Goal: Task Accomplishment & Management: Complete application form

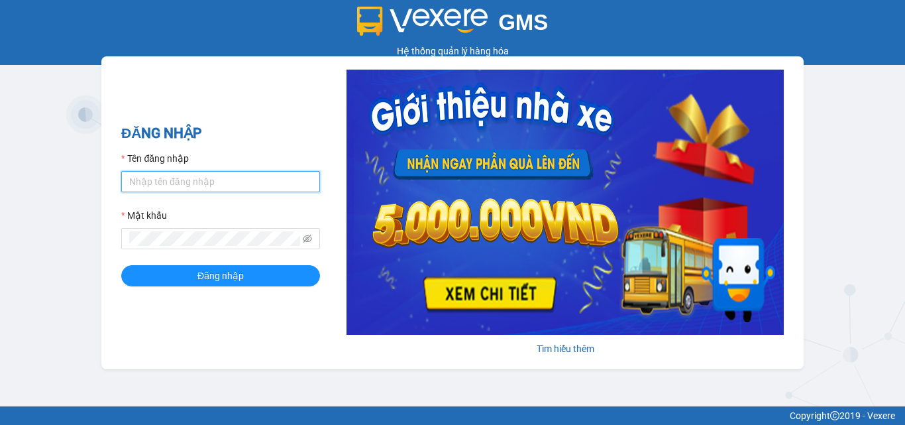
type input "dienkhanh.phucanex"
click at [234, 264] on form "Tên đăng nhập dienkhanh.phucanex Mật khẩu Đăng nhập" at bounding box center [220, 218] width 199 height 135
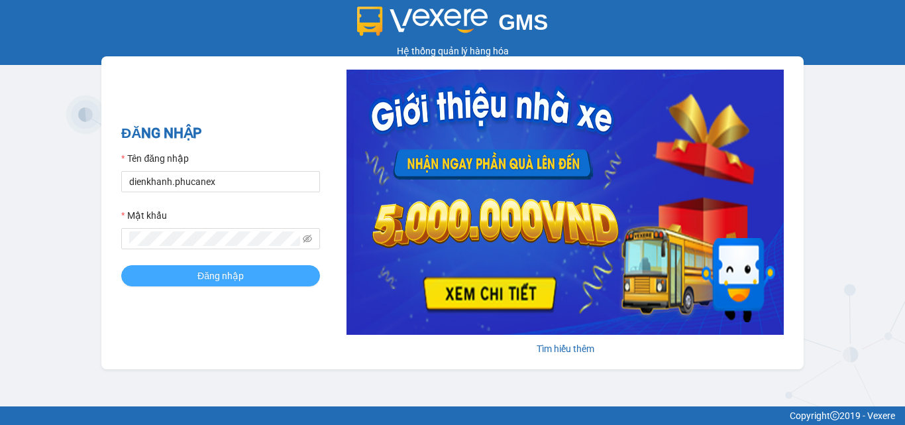
click at [236, 268] on span "Đăng nhập" at bounding box center [220, 275] width 46 height 15
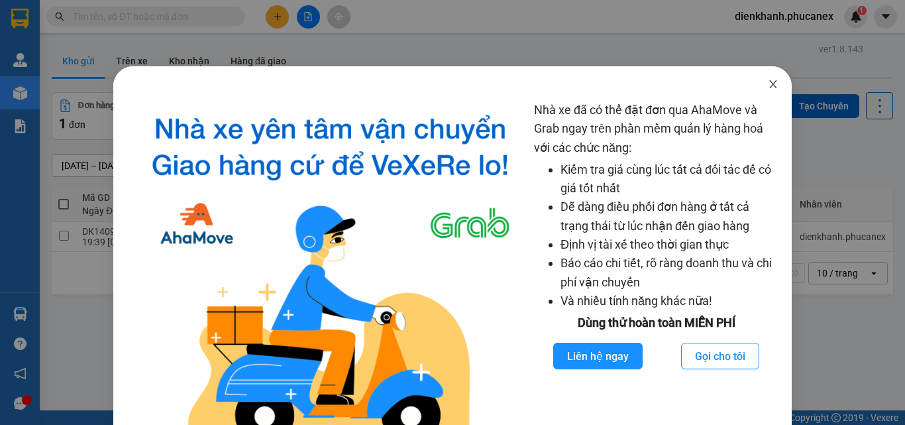
click at [761, 94] on span "Close" at bounding box center [773, 84] width 37 height 37
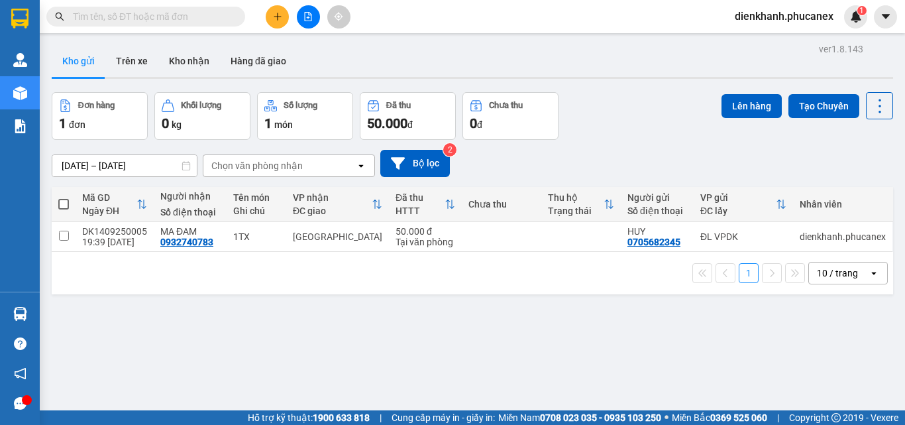
click at [193, 19] on input "text" at bounding box center [151, 16] width 156 height 15
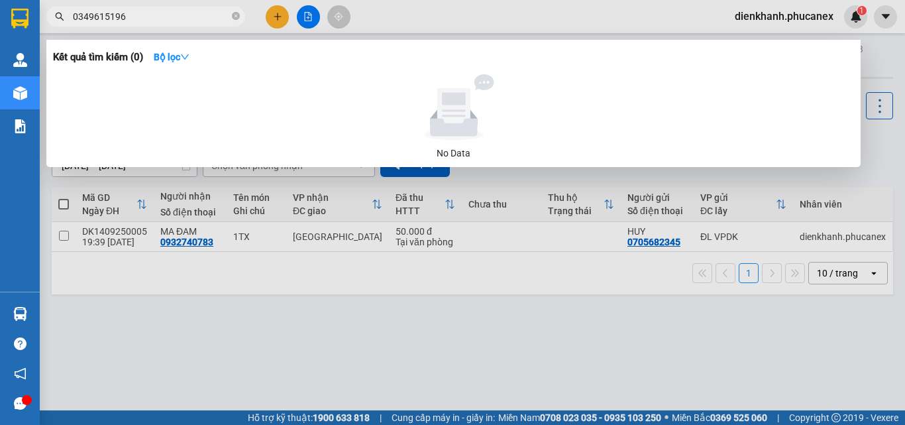
type input "0349615196"
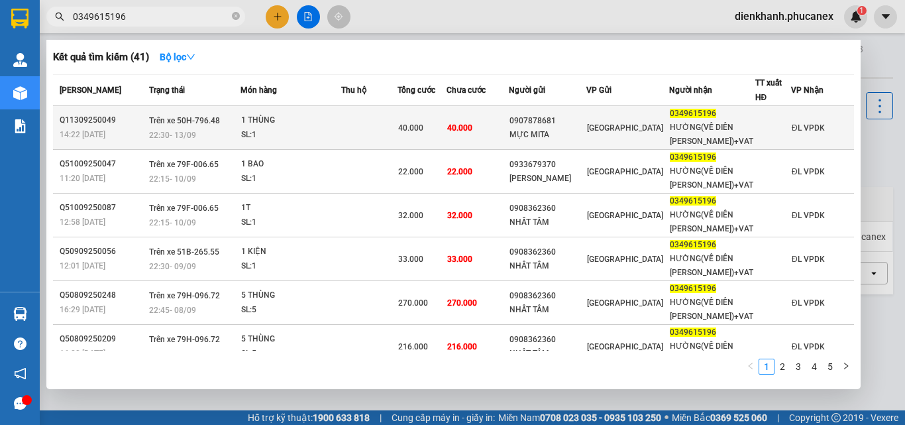
click at [198, 128] on div "22:30 - 13/09" at bounding box center [194, 135] width 91 height 15
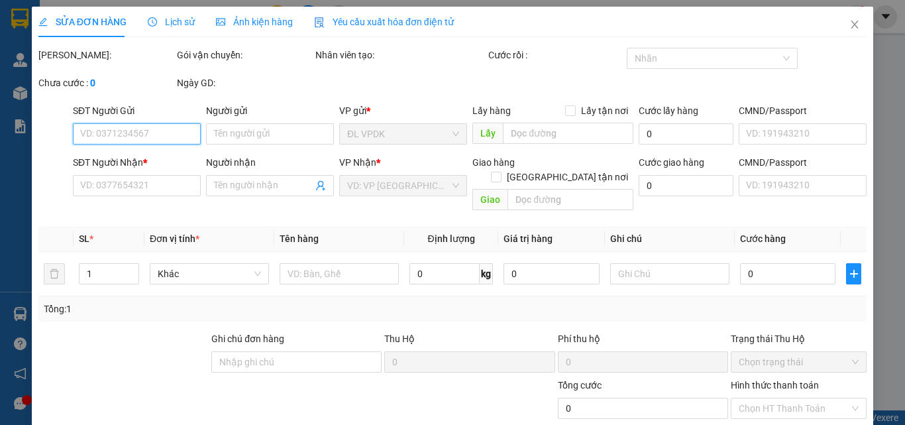
type input "0907878681"
type input "MỰC MITA"
type input "0349615196"
type input "HƯỜNG(VỀ DIÊN KHÁNH)+VAT"
type input "40.000"
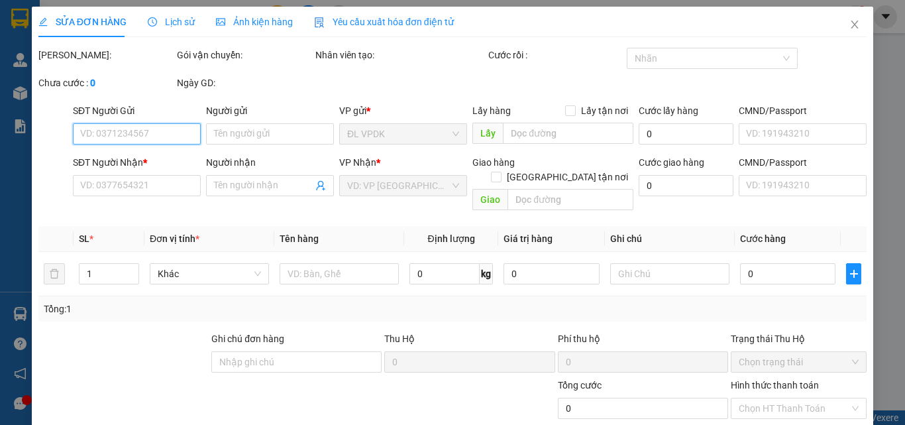
type input "40.000"
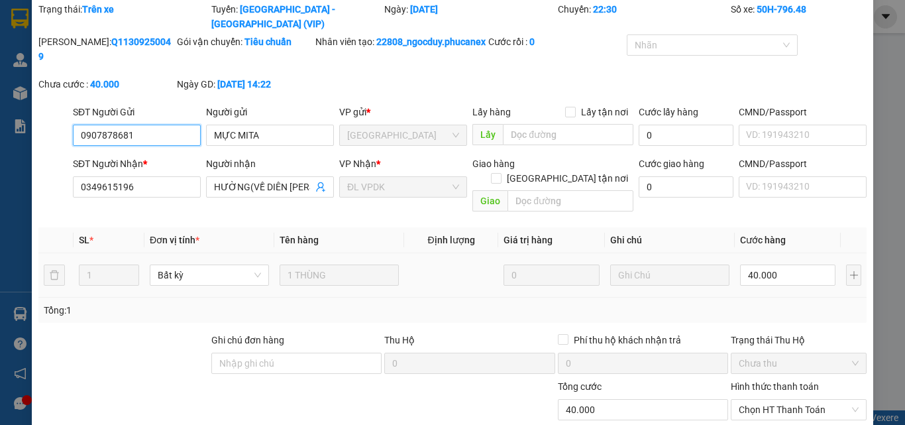
scroll to position [66, 0]
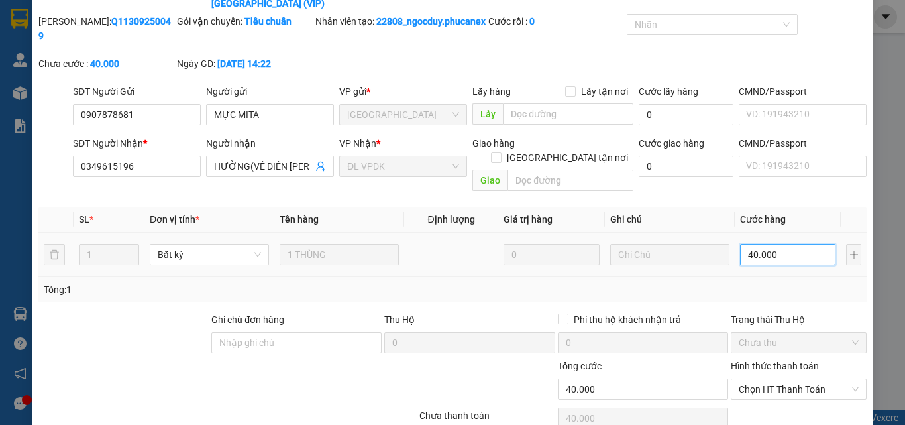
click at [779, 244] on input "40.000" at bounding box center [787, 254] width 95 height 21
type input "4"
type input "43"
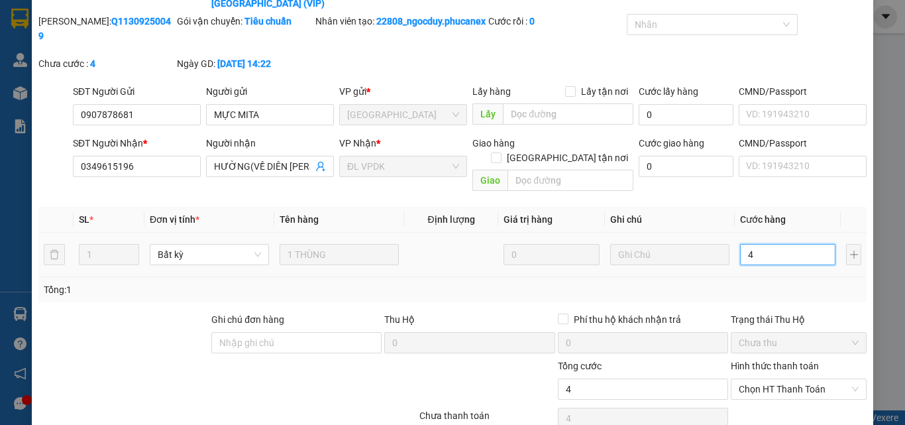
type input "43"
type input "430"
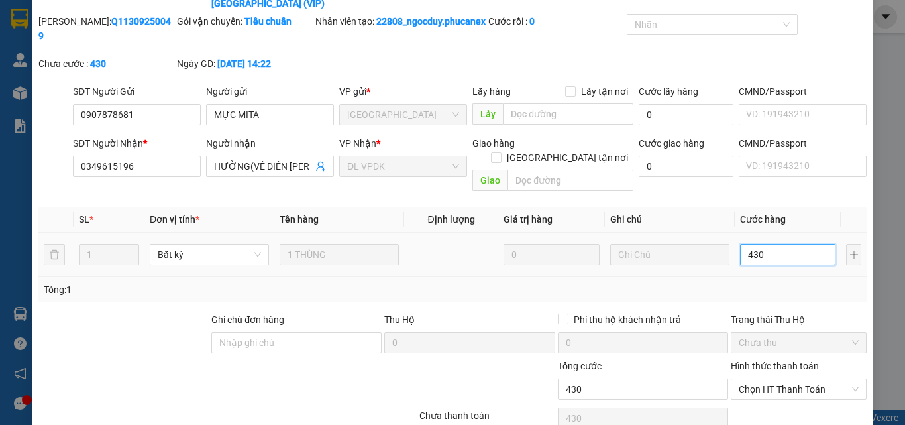
type input "4.300"
type input "43.000"
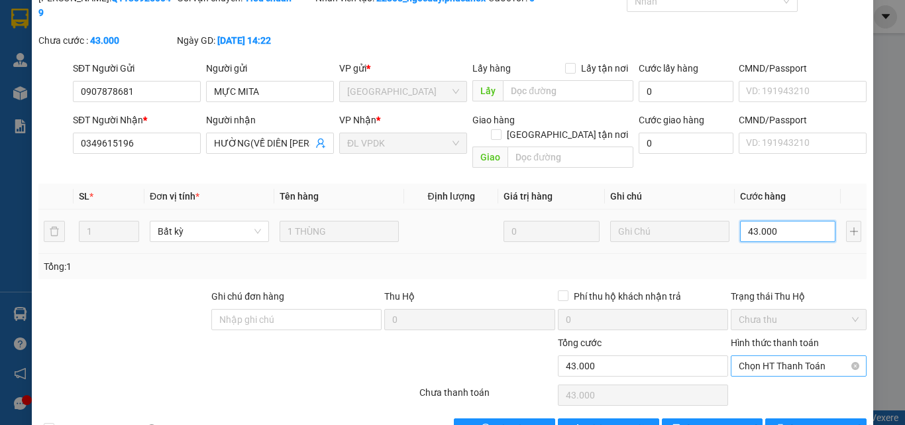
scroll to position [101, 0]
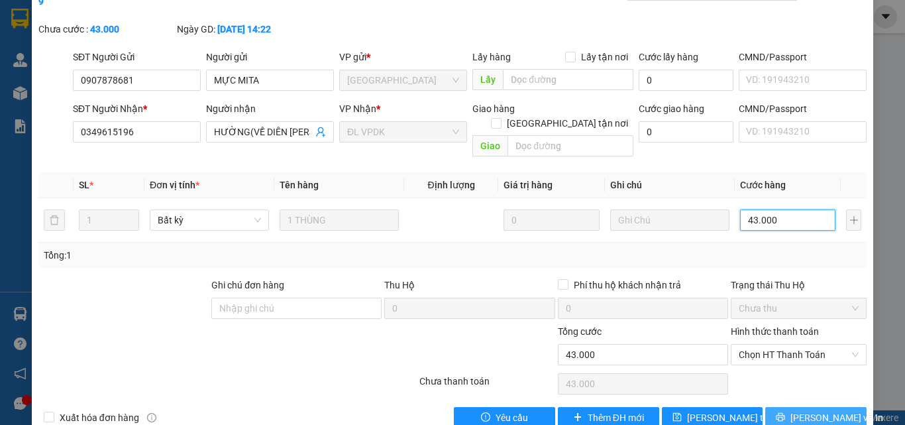
type input "43.000"
click at [804, 410] on span "Lưu và In" at bounding box center [837, 417] width 93 height 15
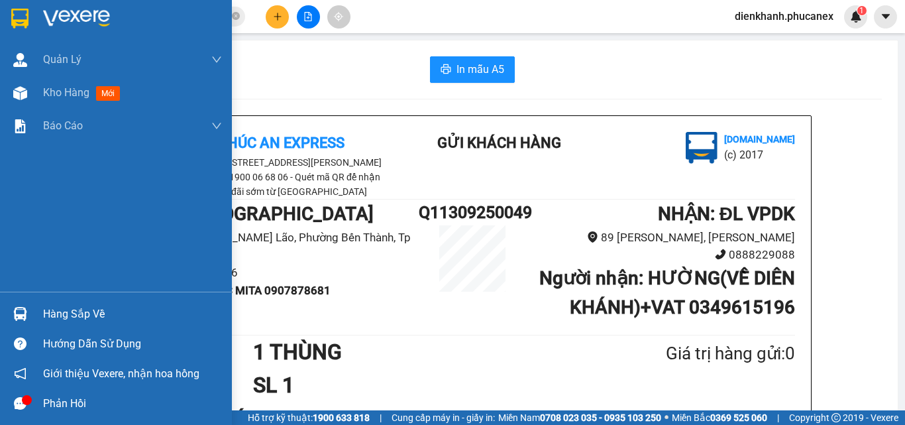
click at [27, 19] on img at bounding box center [19, 19] width 17 height 20
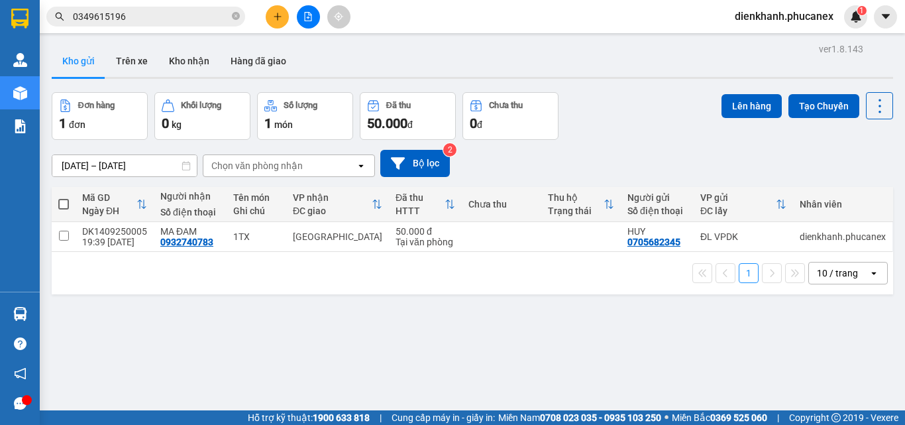
click at [174, 19] on input "0349615196" at bounding box center [151, 16] width 156 height 15
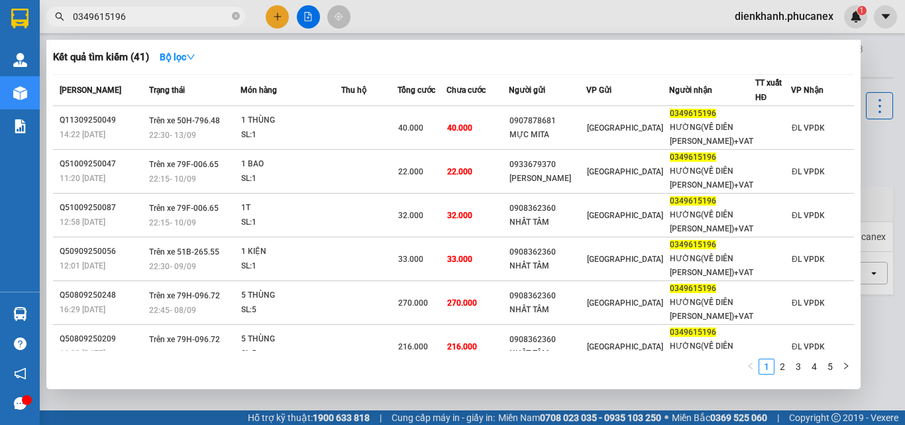
click at [174, 19] on input "0349615196" at bounding box center [151, 16] width 156 height 15
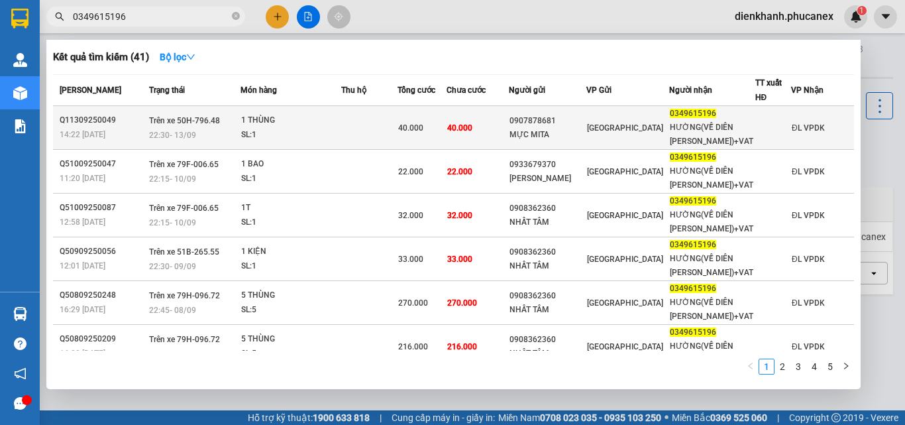
click at [502, 143] on td "40.000" at bounding box center [478, 128] width 62 height 44
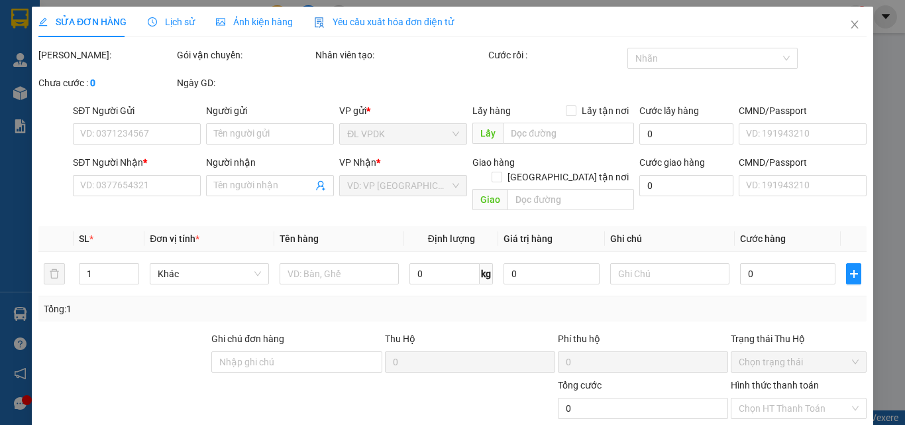
type input "0907878681"
type input "MỰC MITA"
type input "0349615196"
type input "HƯỜNG(VỀ DIÊN KHÁNH)+VAT"
type input "43.000"
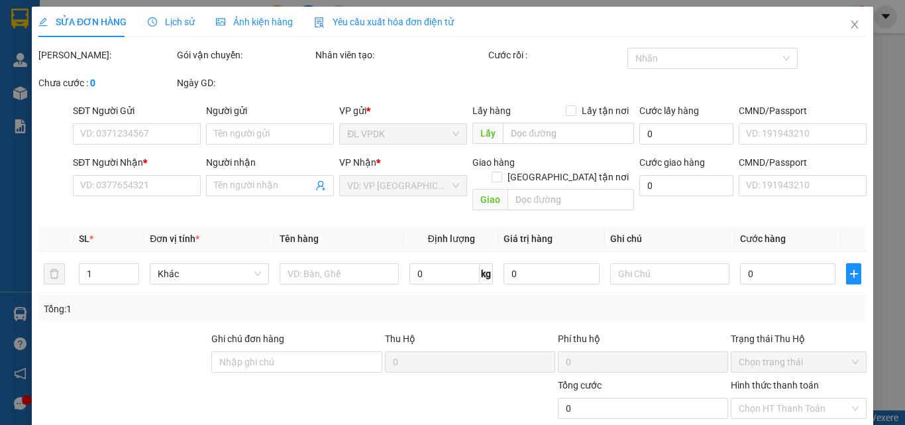
type input "43.000"
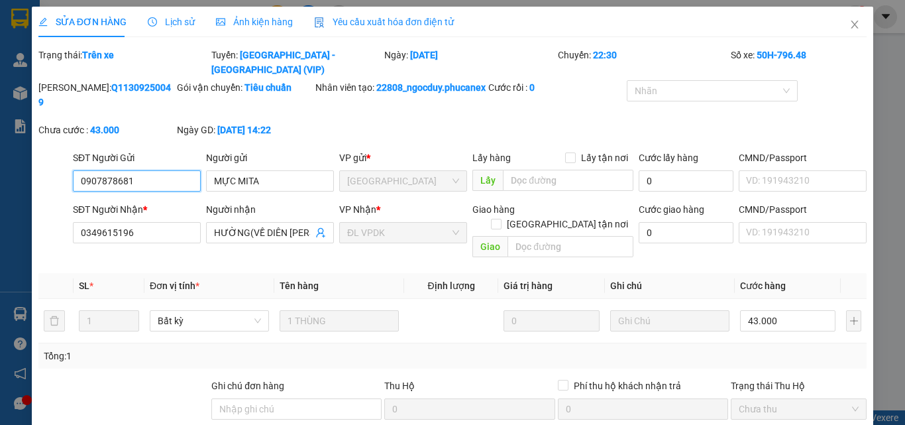
scroll to position [68, 0]
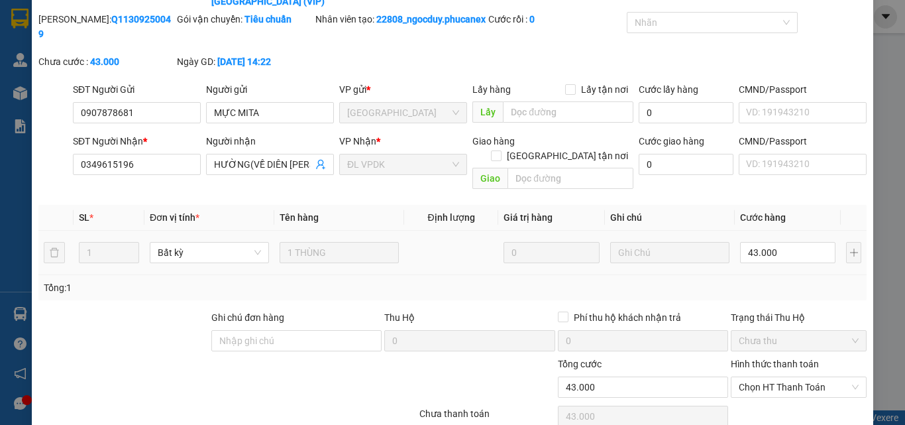
click at [647, 239] on div at bounding box center [669, 252] width 119 height 27
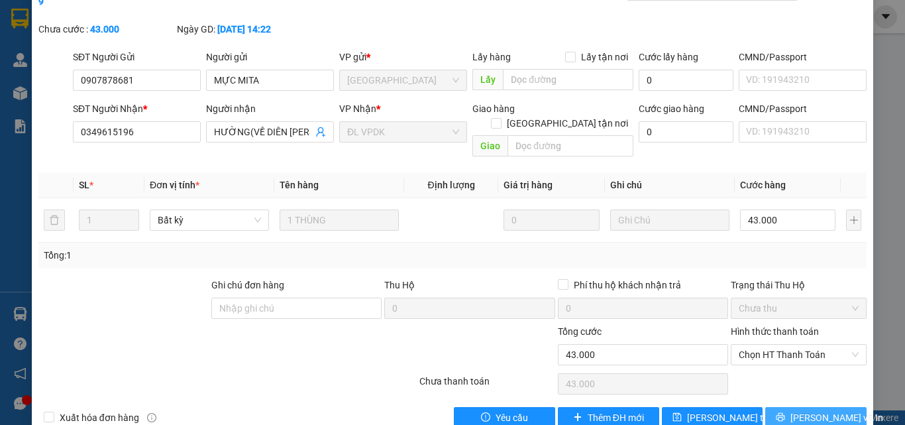
click at [798, 410] on span "Lưu và In" at bounding box center [837, 417] width 93 height 15
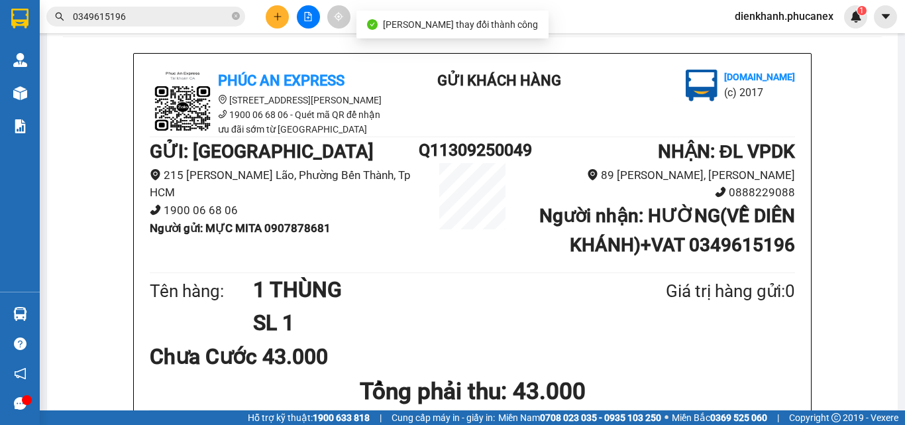
scroll to position [133, 0]
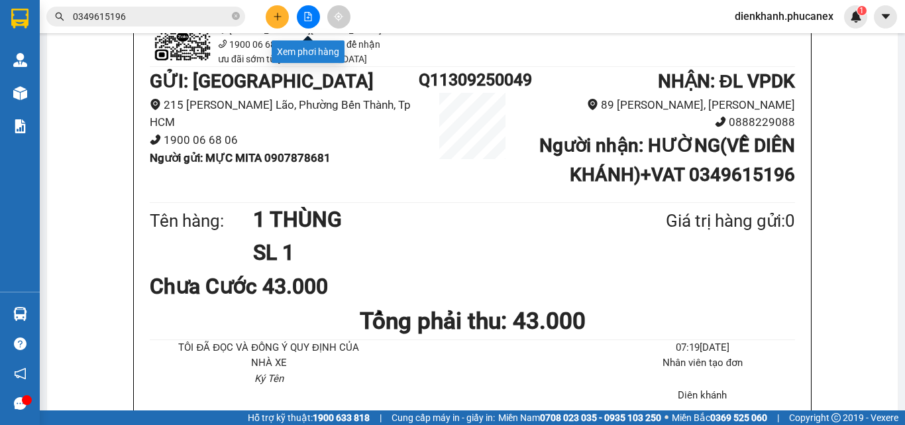
click at [309, 17] on icon "file-add" at bounding box center [308, 16] width 9 height 9
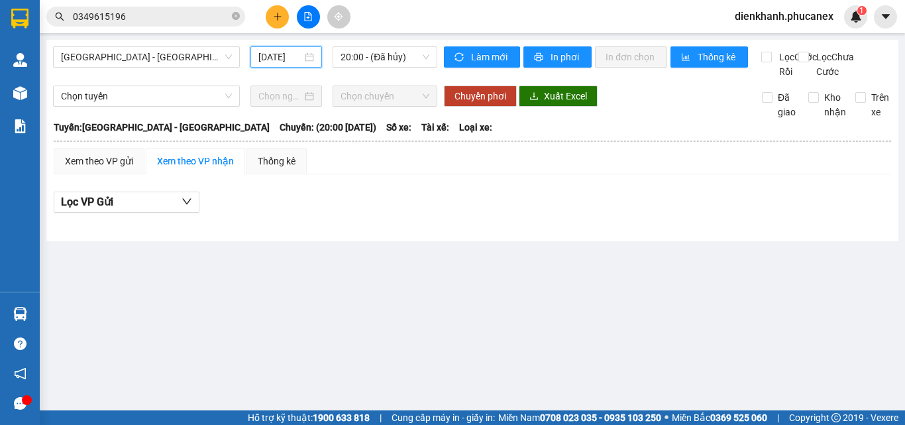
click at [288, 63] on input "15/09/2025" at bounding box center [280, 57] width 44 height 15
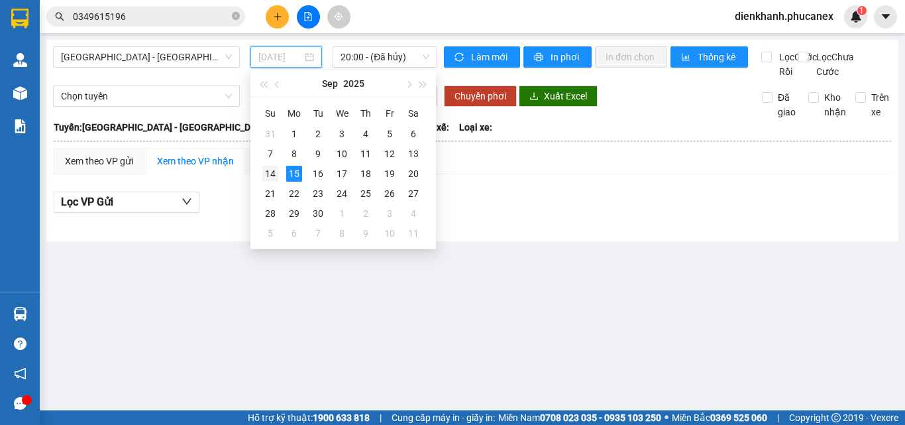
click at [268, 174] on div "14" at bounding box center [270, 174] width 16 height 16
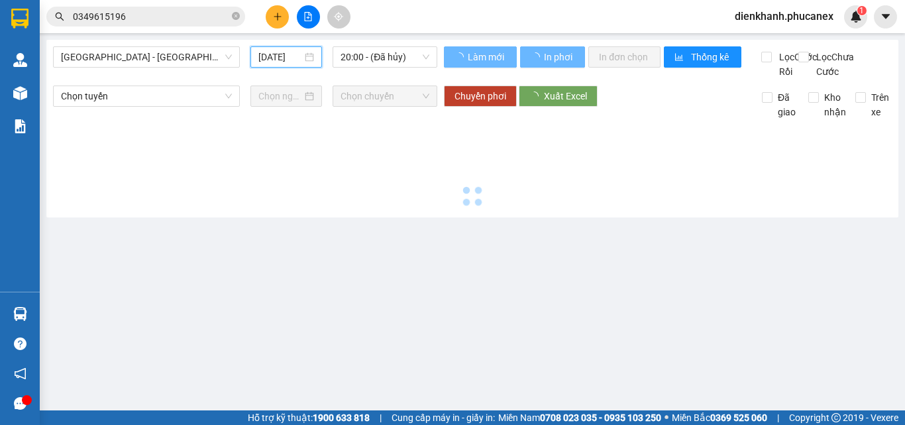
type input "[DATE]"
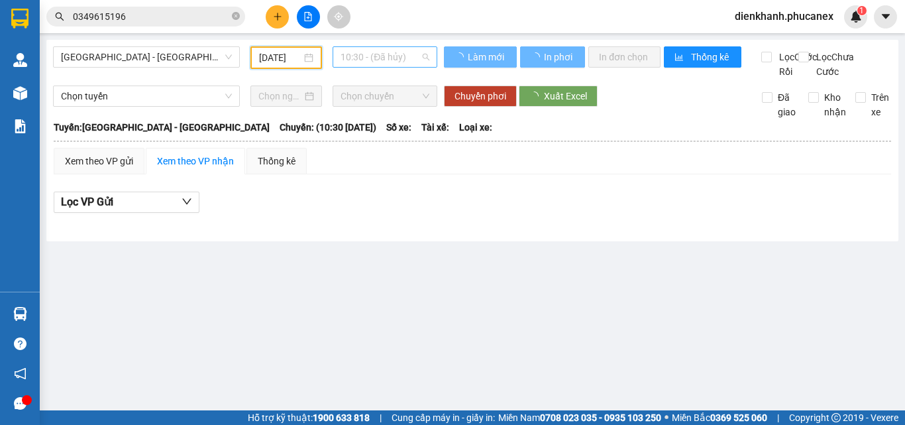
click at [367, 60] on span "10:30 - (Đã hủy)" at bounding box center [385, 57] width 89 height 20
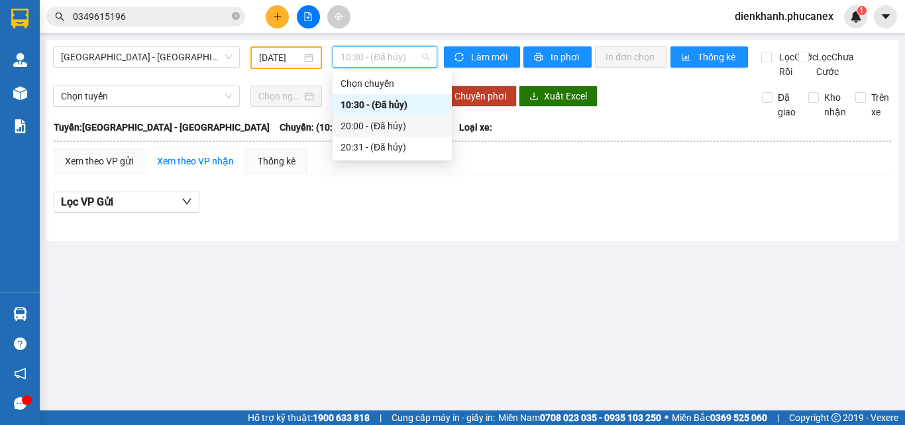
click at [366, 125] on div "20:00 - (Đã hủy)" at bounding box center [392, 126] width 103 height 15
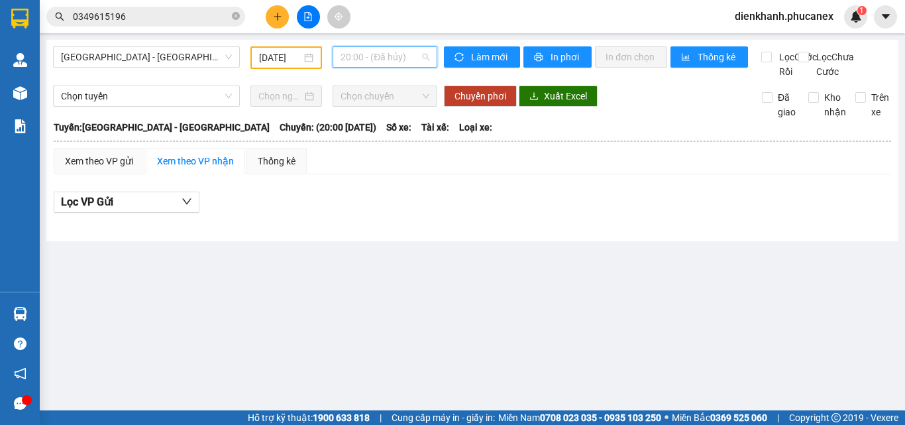
click at [349, 60] on span "20:00 - (Đã hủy)" at bounding box center [385, 57] width 89 height 20
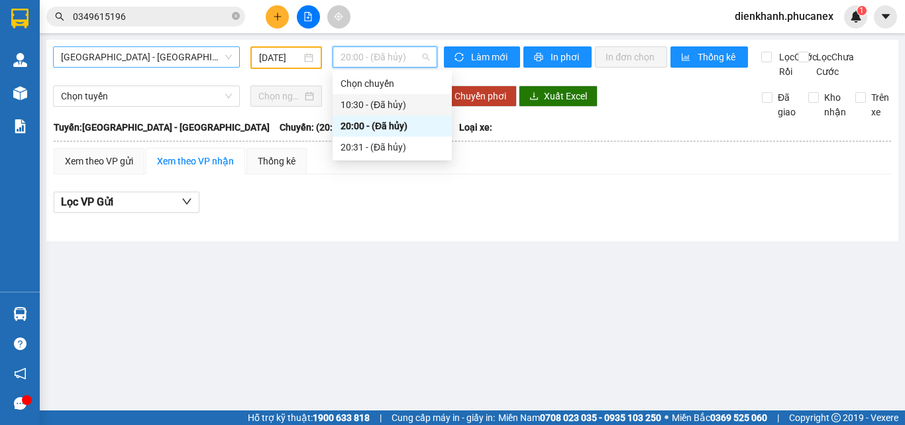
click at [168, 63] on span "[GEOGRAPHIC_DATA][PERSON_NAME][GEOGRAPHIC_DATA]" at bounding box center [146, 57] width 171 height 20
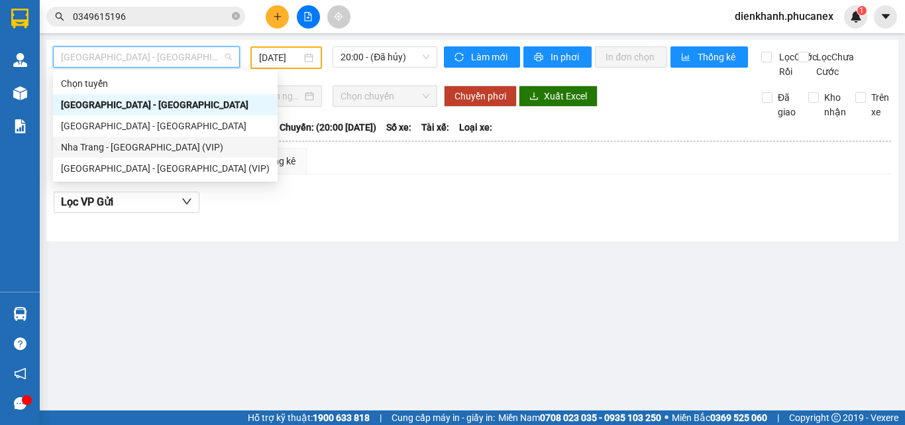
click at [162, 141] on div "Nha [PERSON_NAME][GEOGRAPHIC_DATA] (VIP)" at bounding box center [165, 147] width 209 height 15
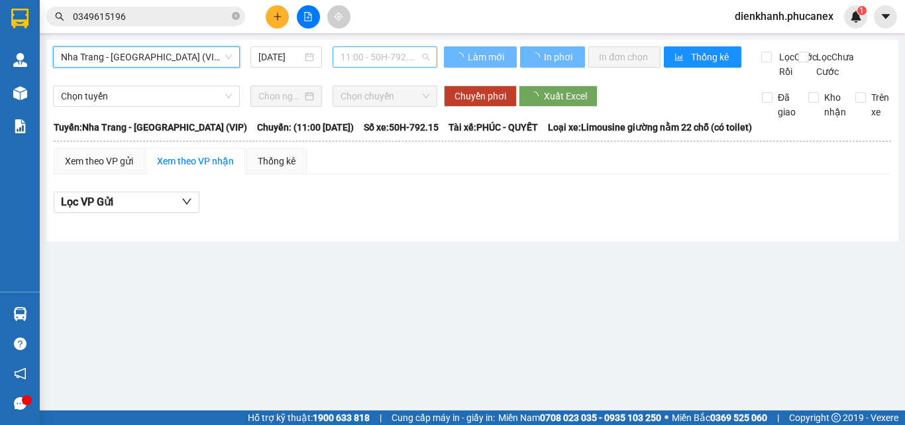
click at [362, 57] on span "11:00 - 50H-792.15" at bounding box center [385, 57] width 89 height 20
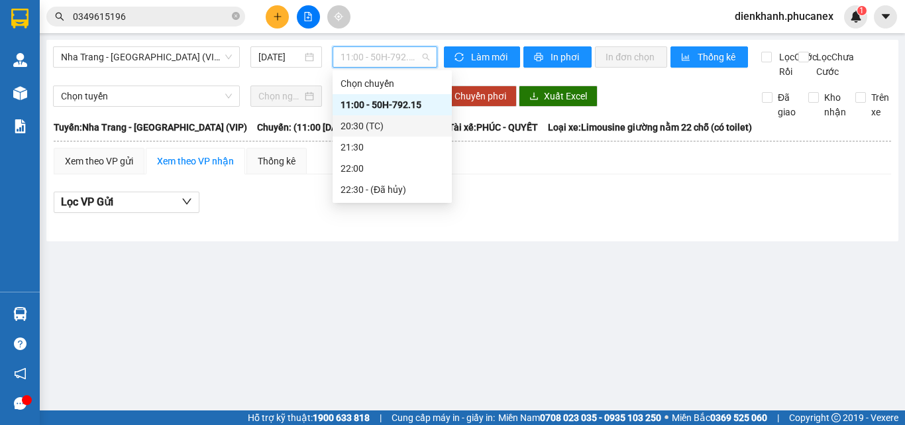
click at [373, 119] on div "20:30 (TC)" at bounding box center [392, 126] width 103 height 15
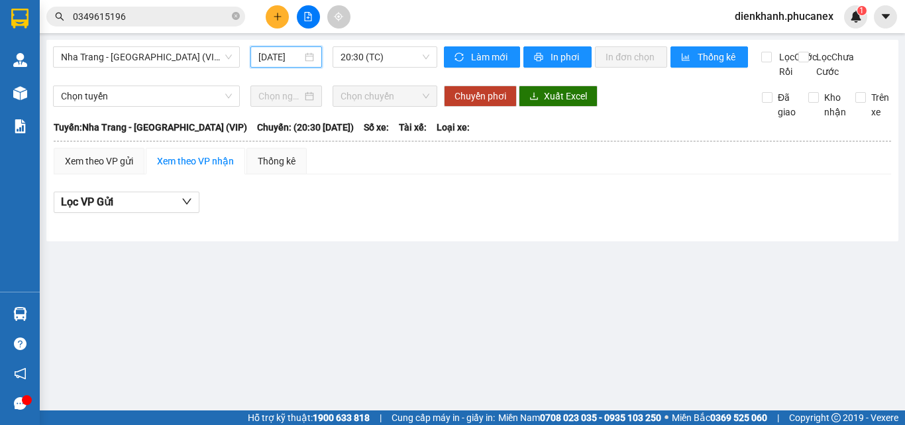
click at [280, 62] on input "15/09/2025" at bounding box center [280, 57] width 44 height 15
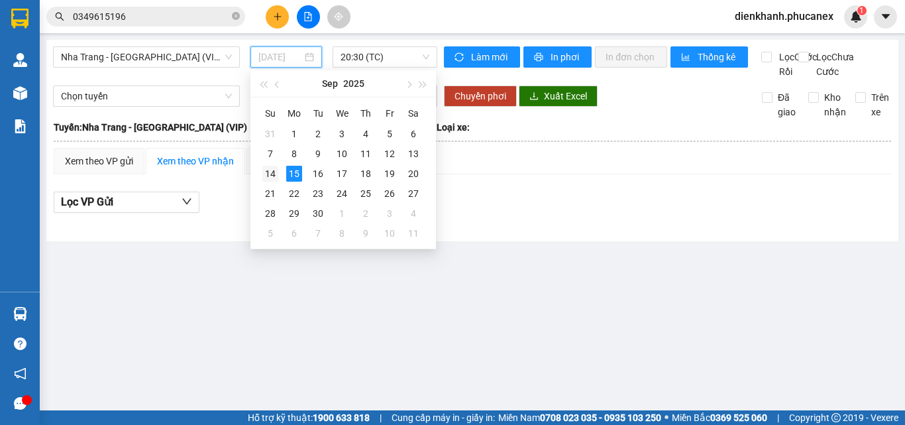
drag, startPoint x: 284, startPoint y: 168, endPoint x: 272, endPoint y: 172, distance: 12.2
click at [272, 172] on tr "14 15 16 17 18 19 20" at bounding box center [341, 174] width 167 height 20
click at [272, 173] on div "14" at bounding box center [270, 174] width 16 height 16
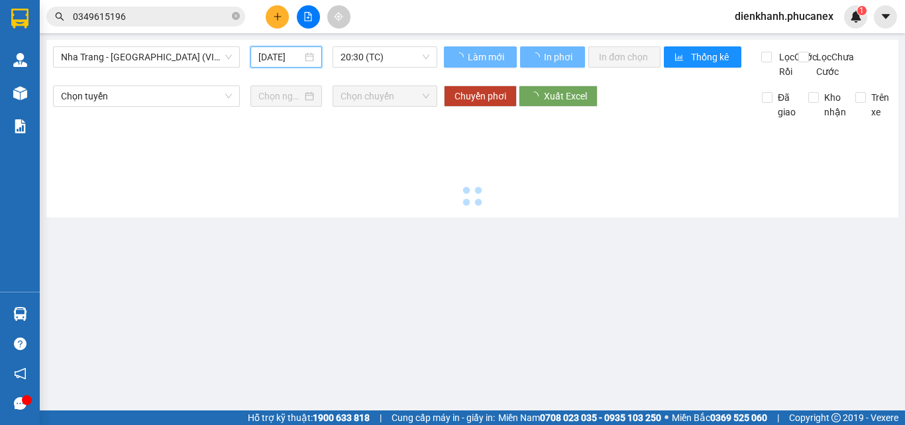
type input "[DATE]"
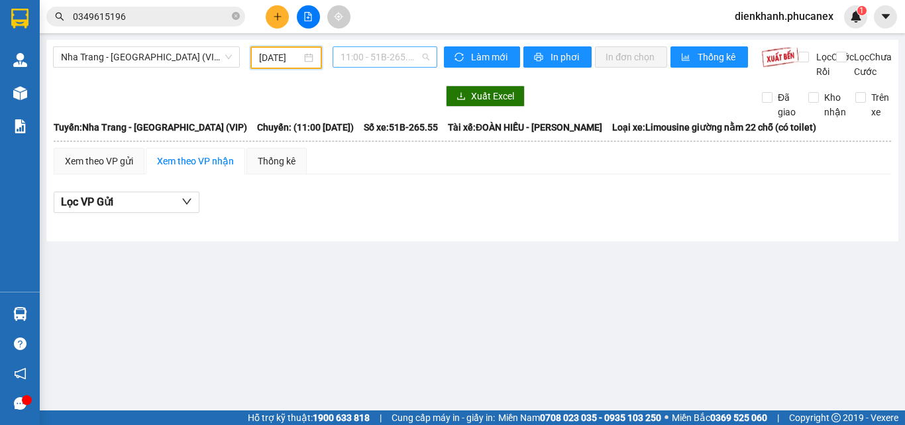
click at [351, 56] on span "11:00 - 51B-265.55" at bounding box center [385, 57] width 89 height 20
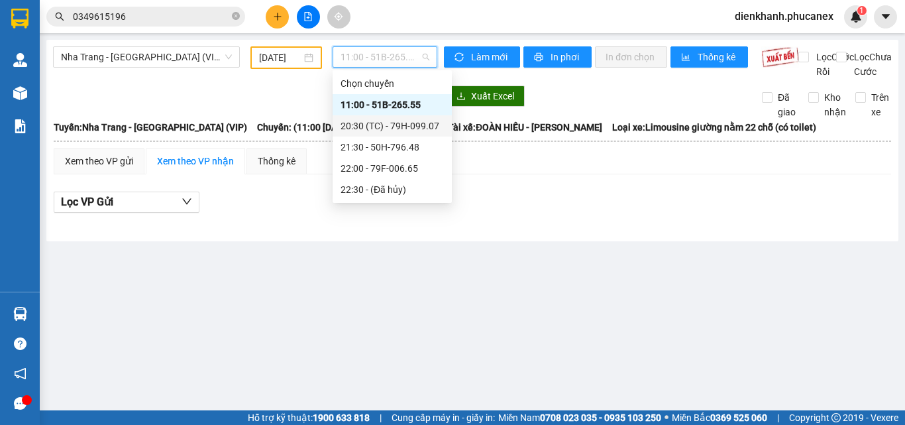
click at [360, 123] on div "20:30 (TC) - 79H-099.07" at bounding box center [392, 126] width 103 height 15
